Goal: Information Seeking & Learning: Check status

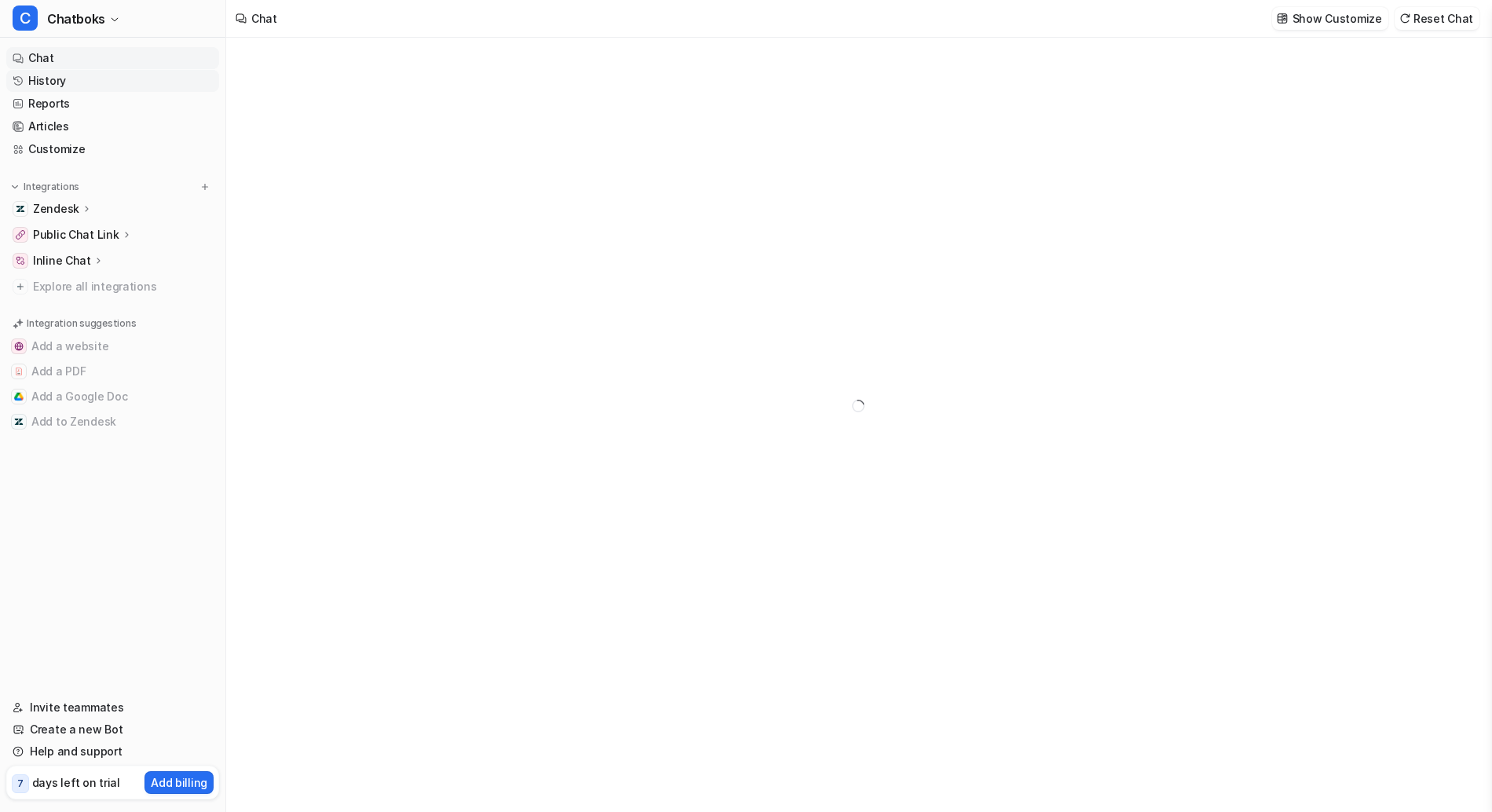
click at [96, 82] on link "History" at bounding box center [113, 80] width 213 height 22
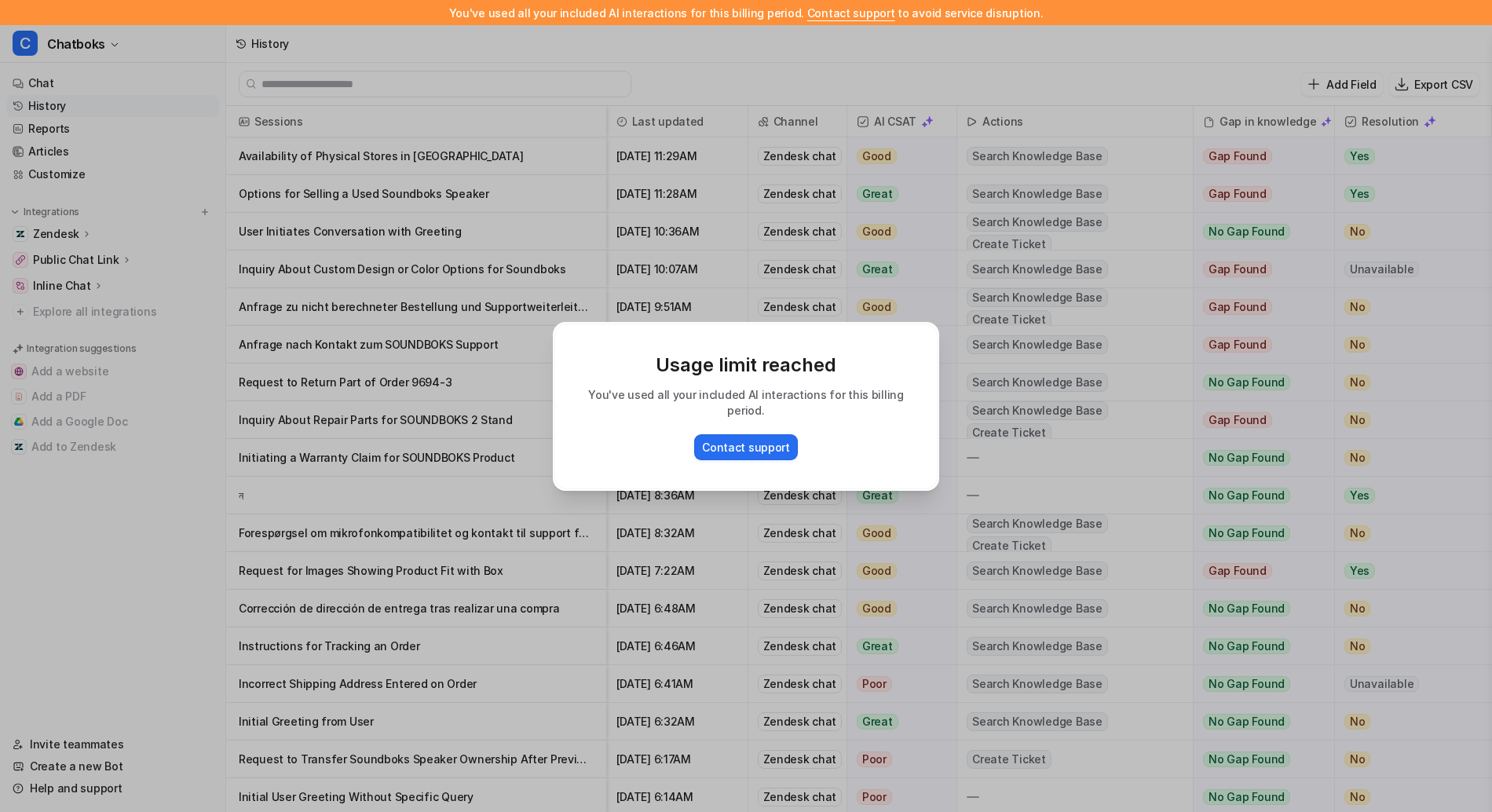
click at [828, 35] on div "Usage limit reached You've used all your included AI interactions for this bill…" at bounding box center [746, 406] width 412 height 812
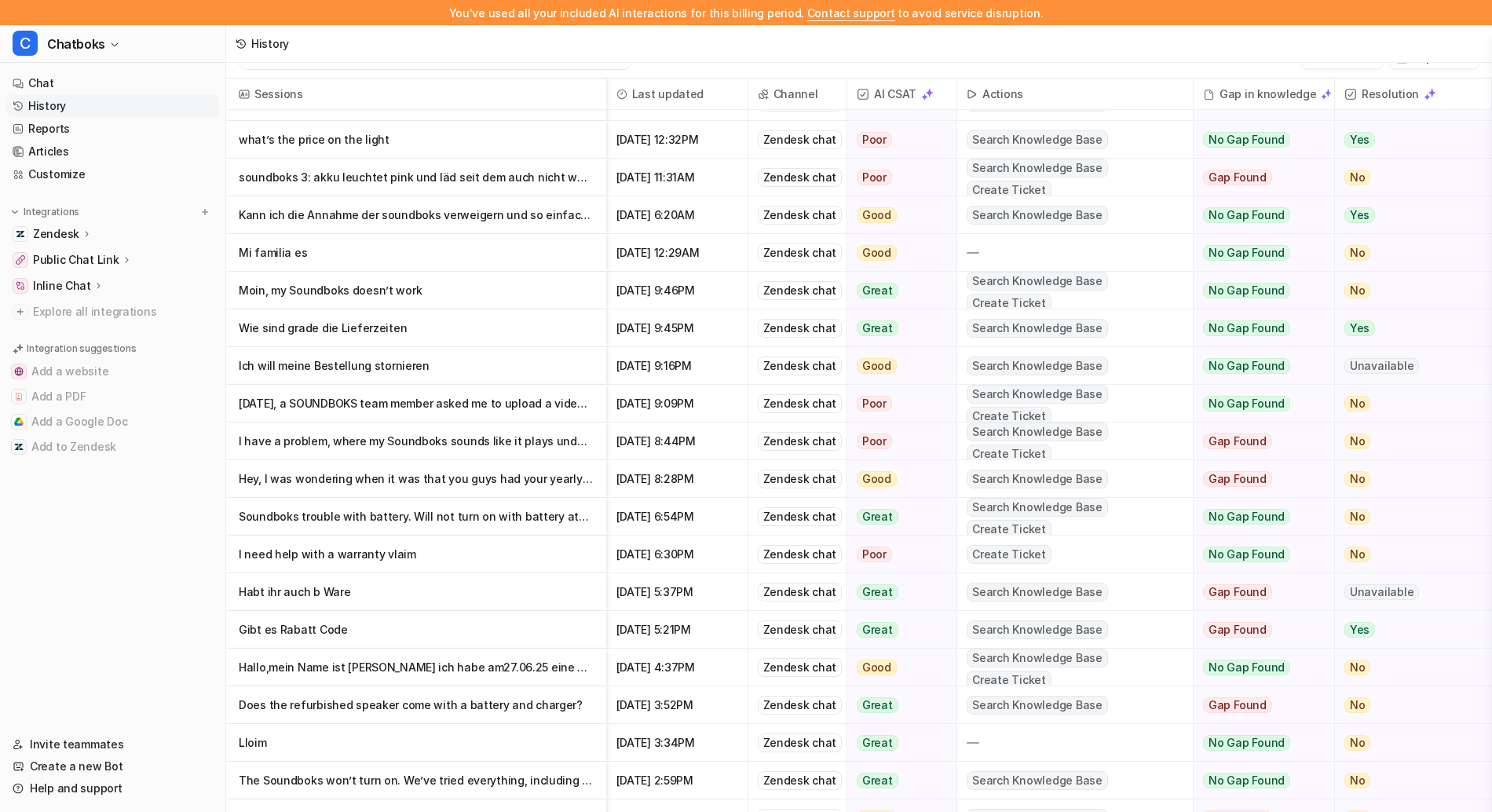
scroll to position [2353, 0]
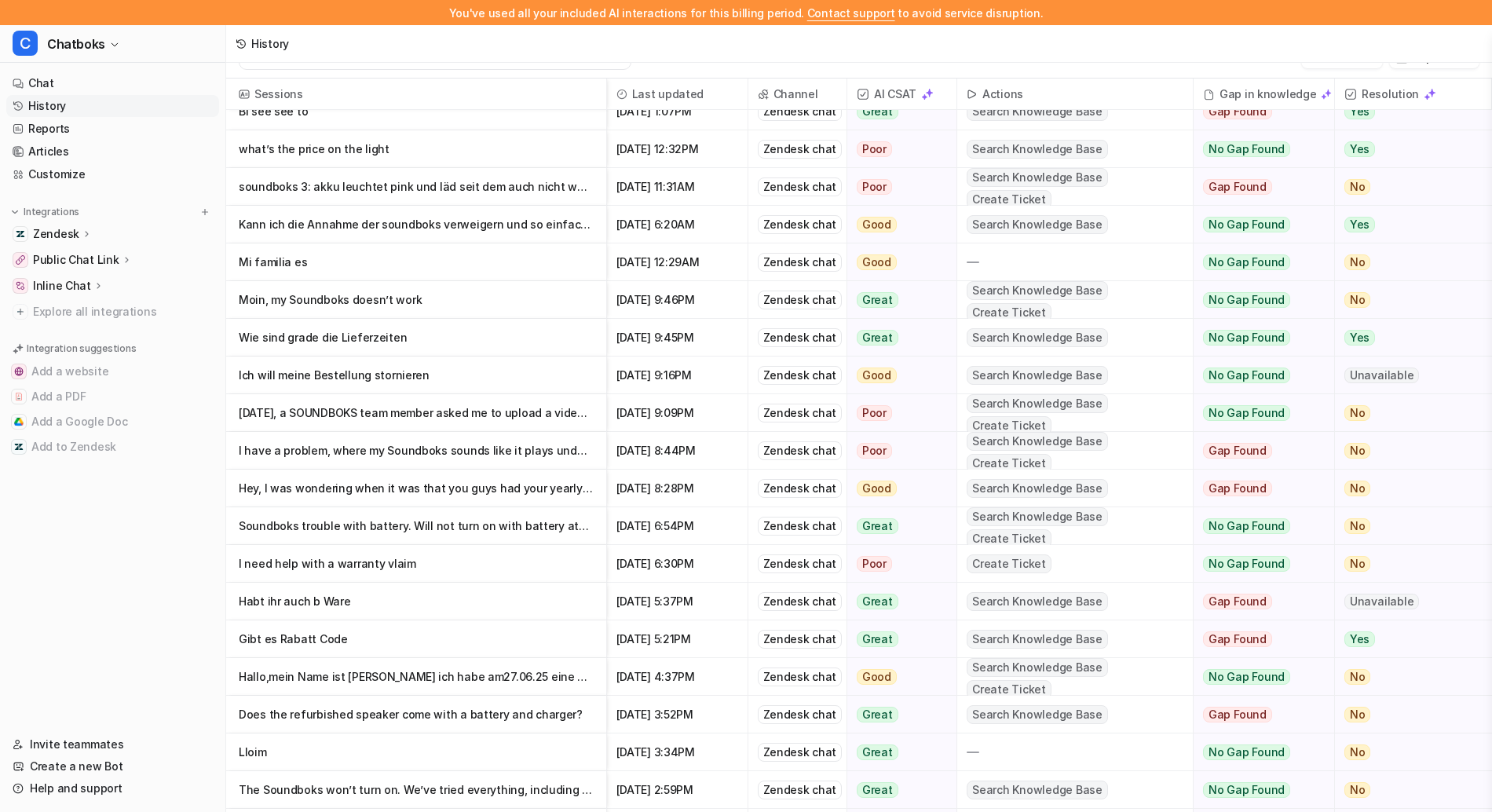
click at [358, 304] on p "Moin, my Soundboks doesn’t work" at bounding box center [417, 300] width 355 height 38
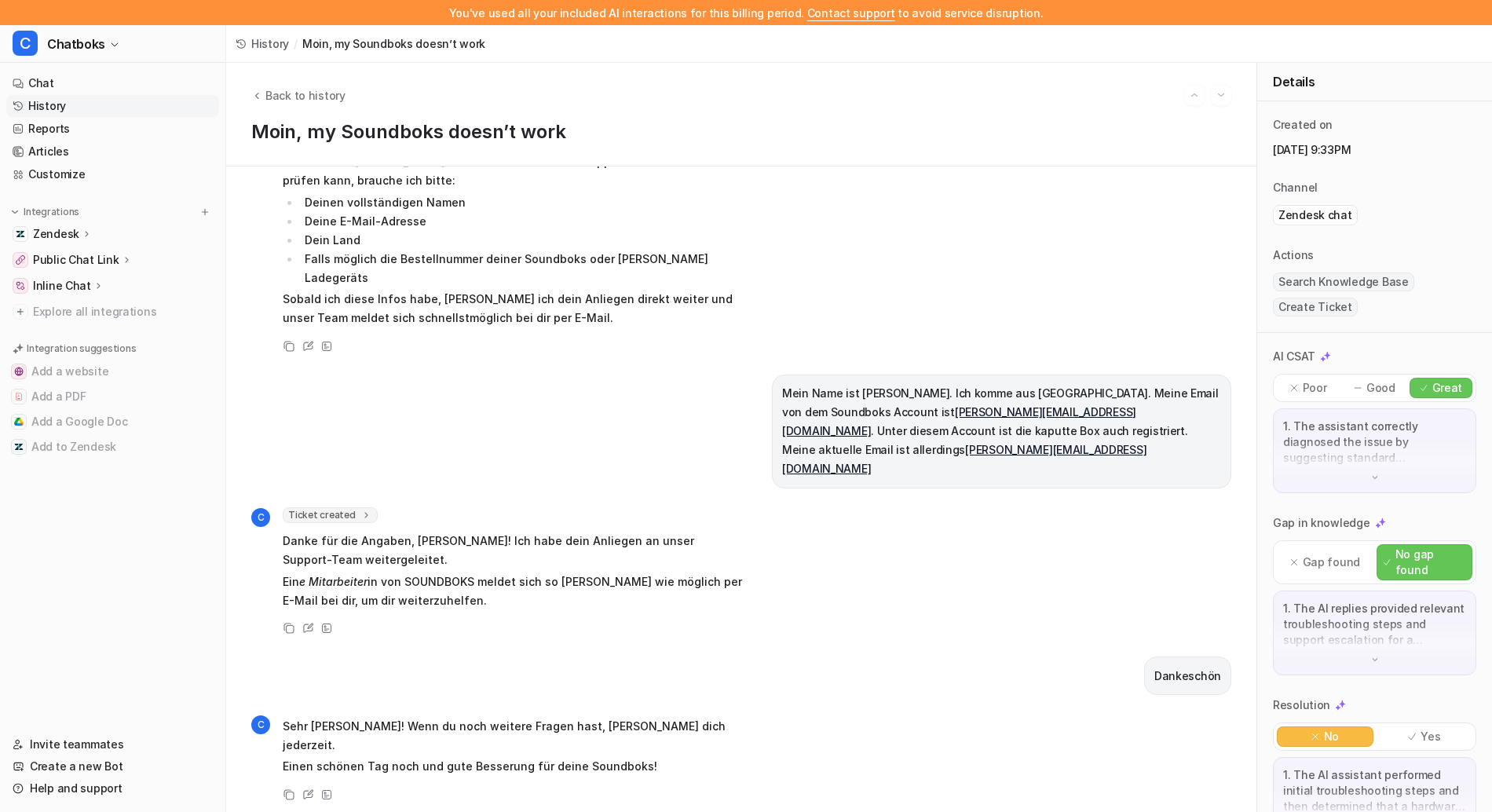
scroll to position [708, 0]
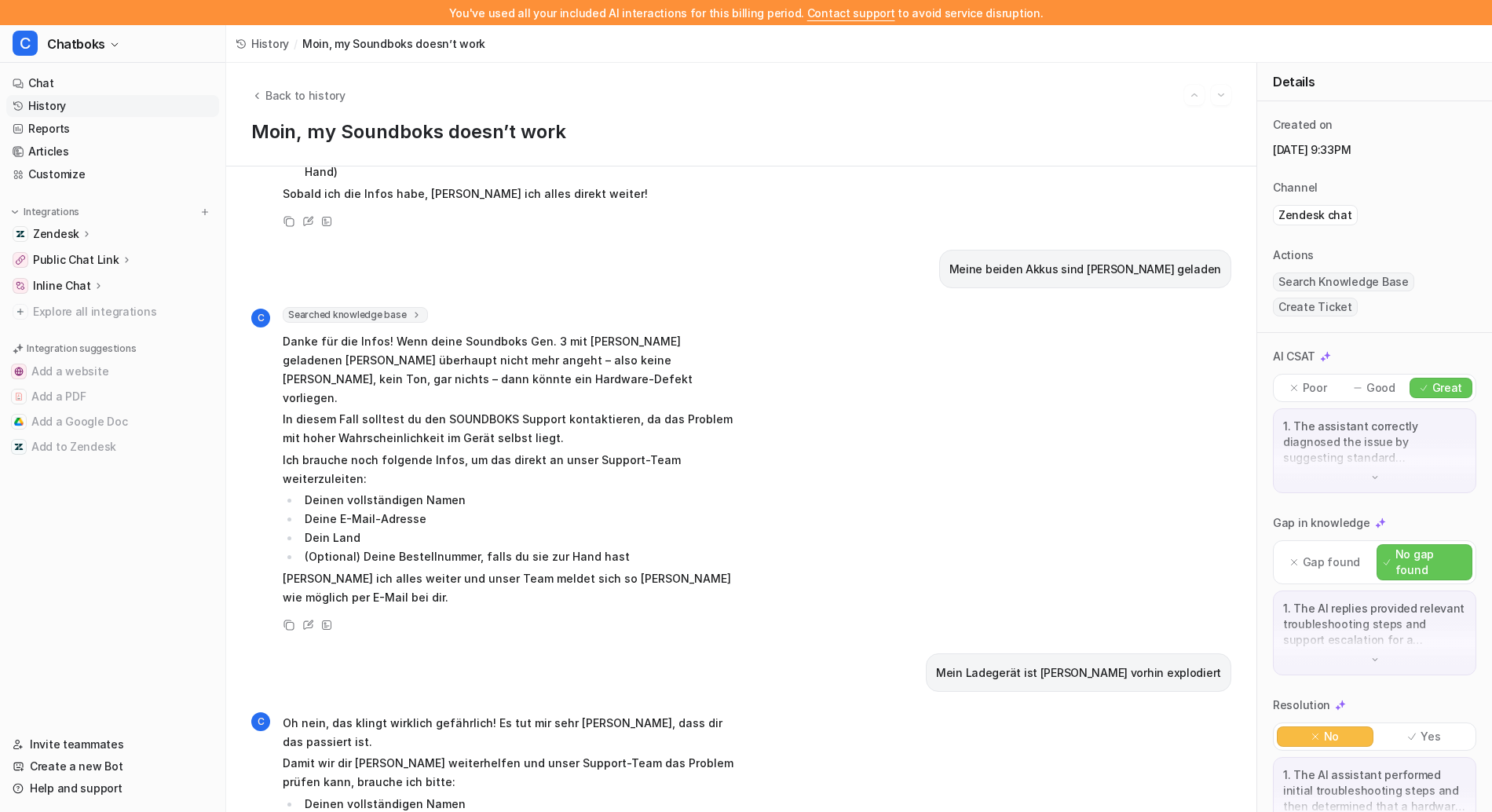
click at [809, 259] on div "Moin, my Soundboks doesn’t work C Searched knowledge base search_queries : [ "S…" at bounding box center [741, 489] width 1030 height 645
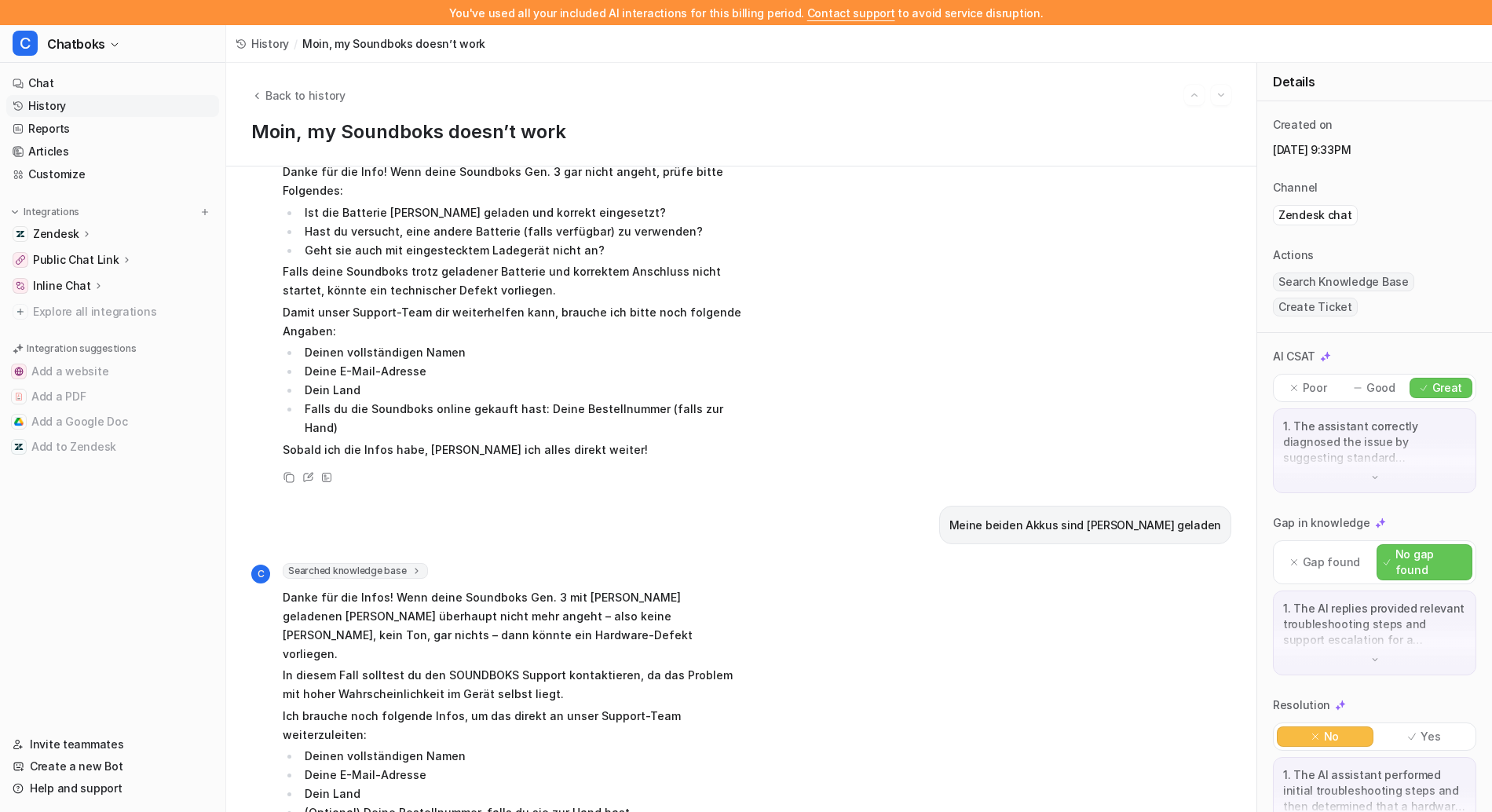
scroll to position [1310, 0]
